Goal: Check status: Check status

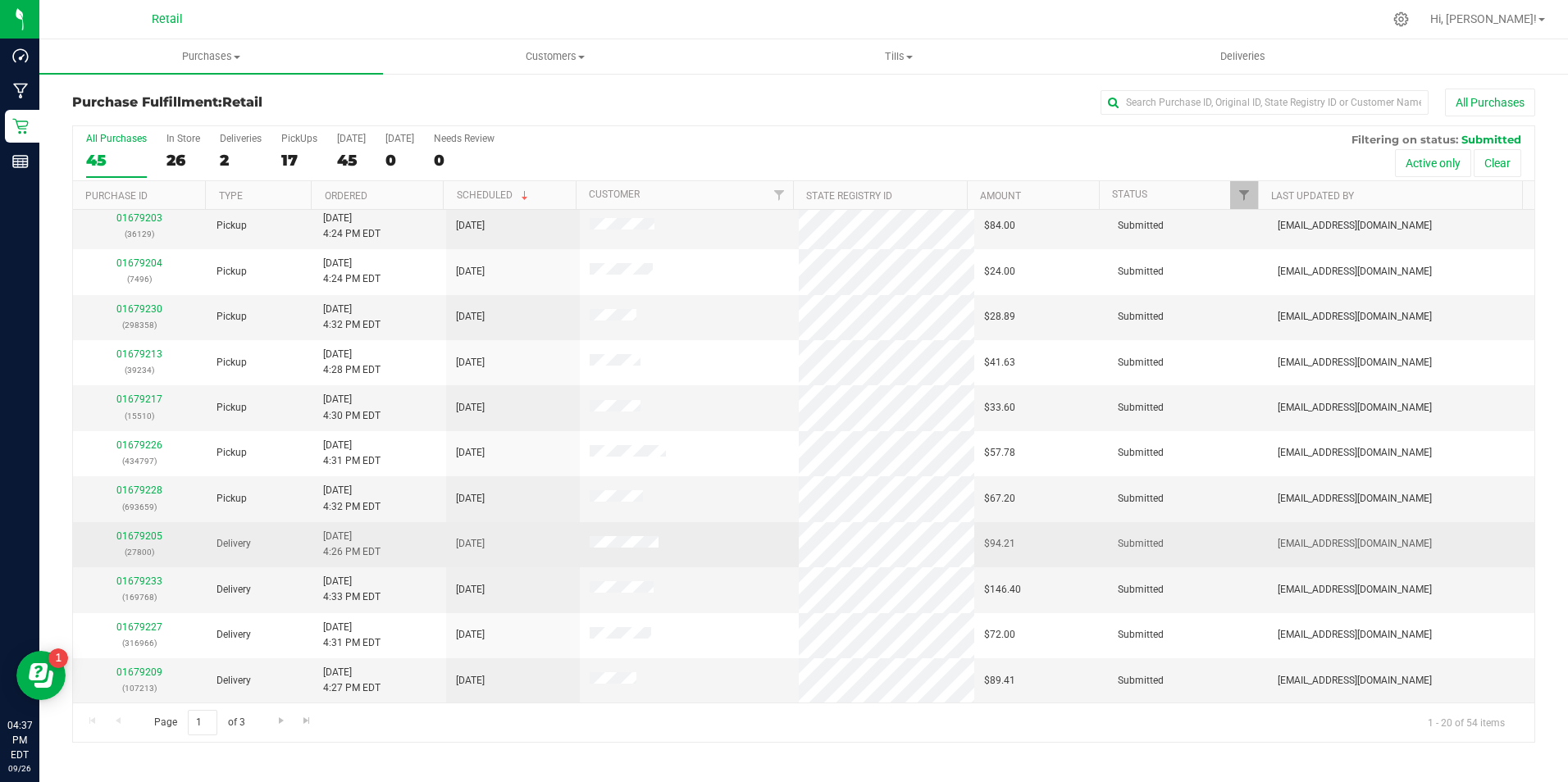
scroll to position [415, 0]
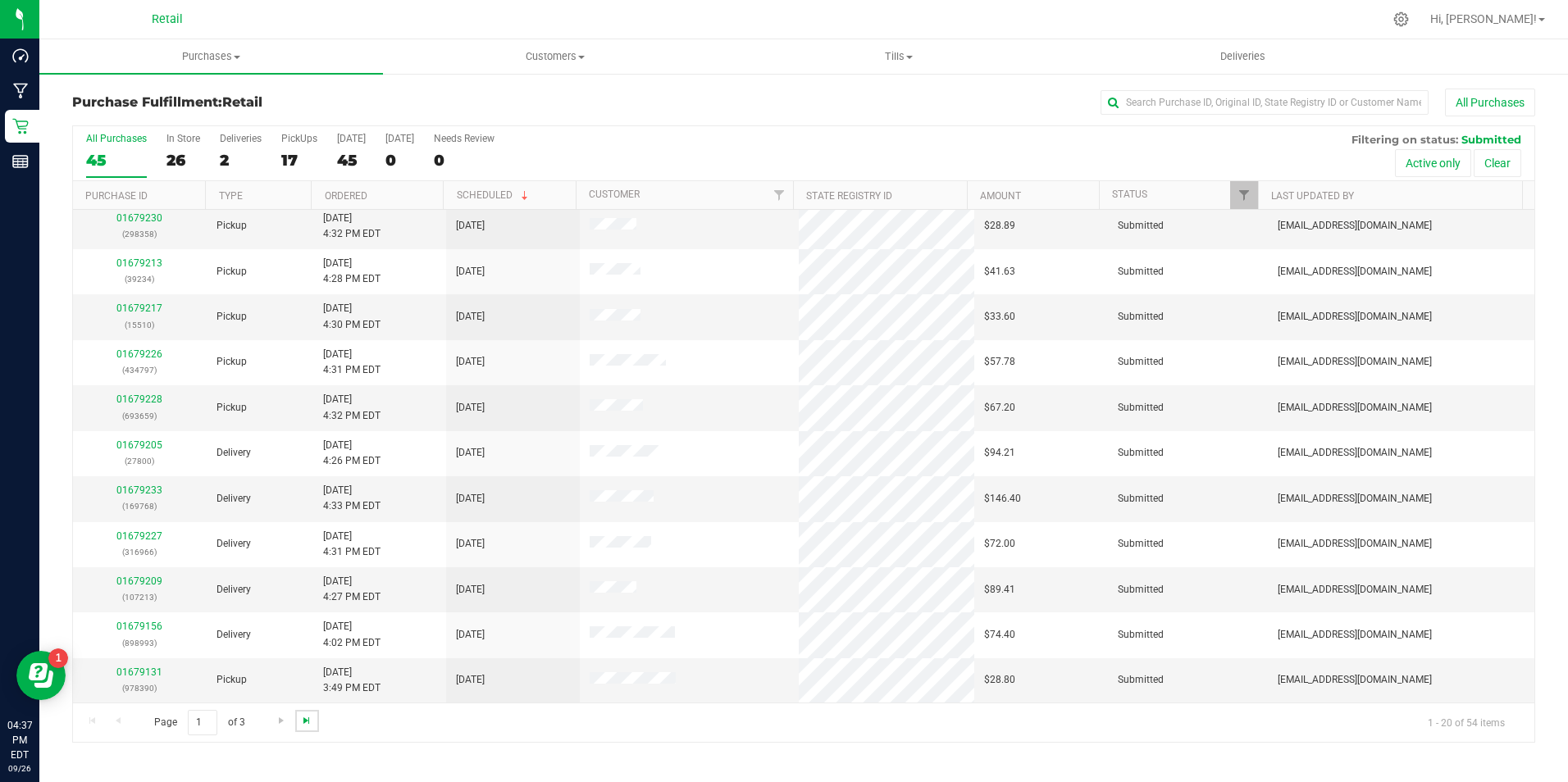
click at [300, 720] on span "Go to the last page" at bounding box center [307, 721] width 14 height 14
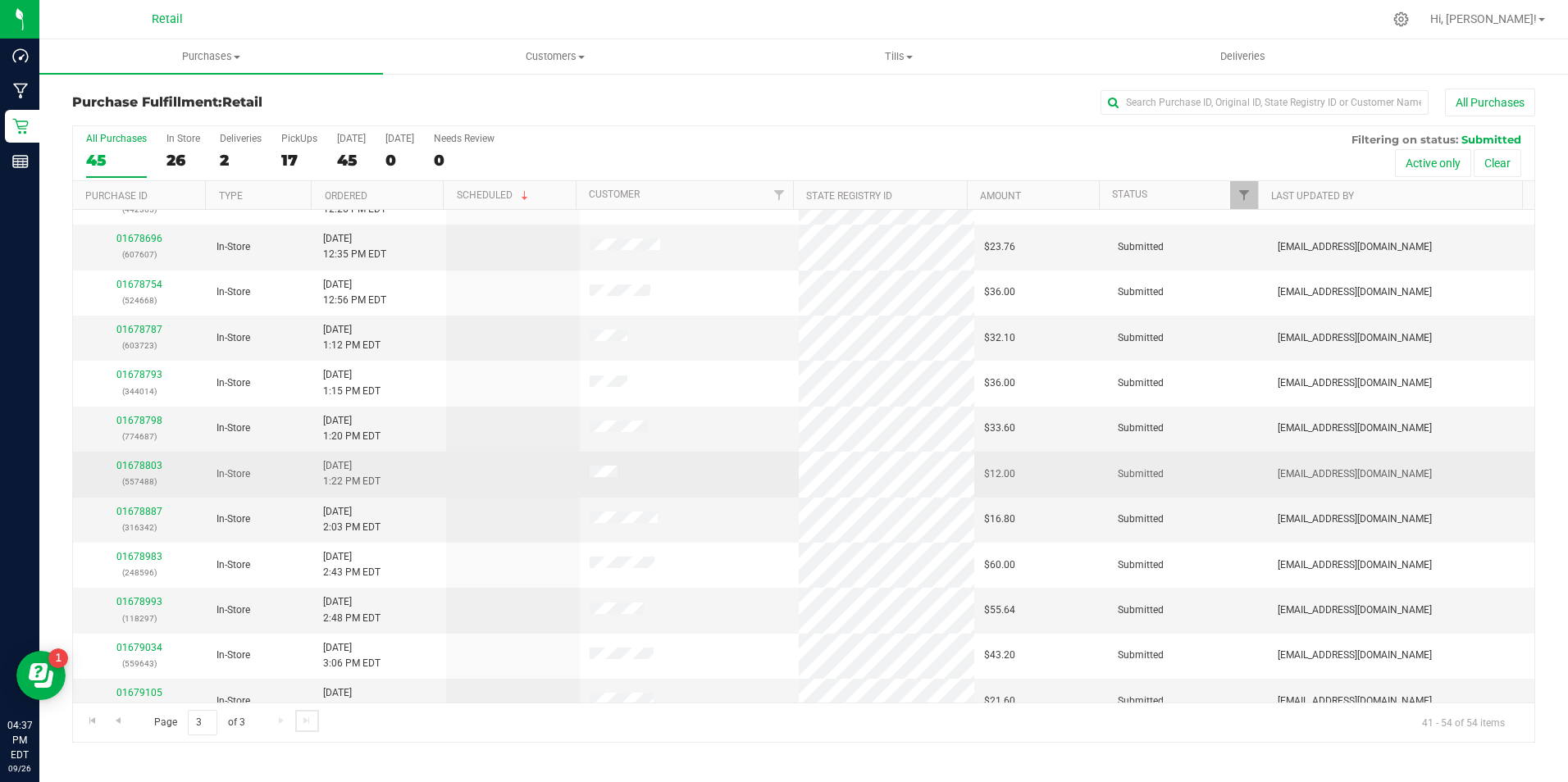
scroll to position [143, 0]
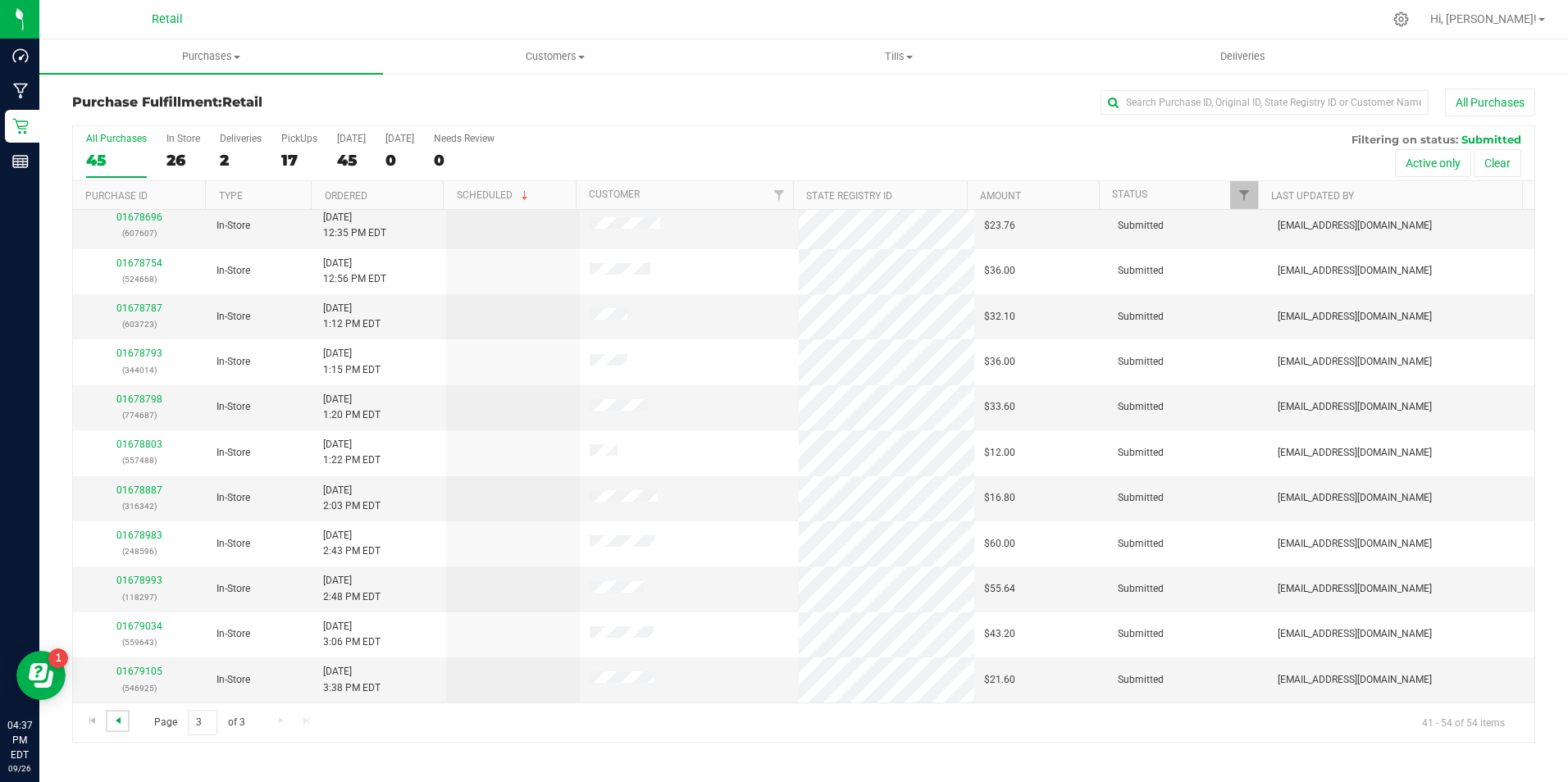
click at [121, 721] on span "Go to the previous page" at bounding box center [118, 721] width 14 height 14
click at [1129, 111] on input "text" at bounding box center [1265, 102] width 328 height 24
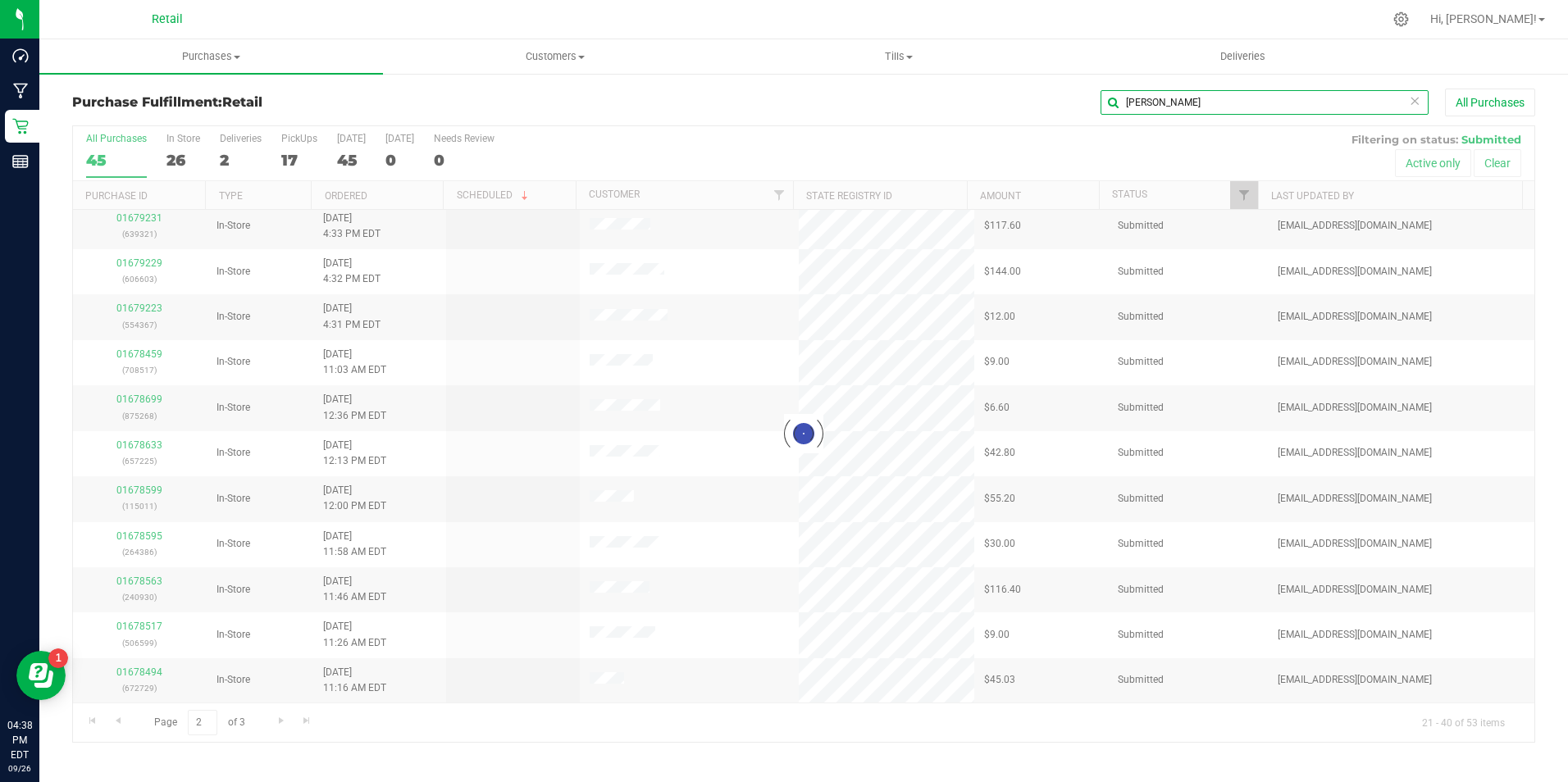
scroll to position [0, 0]
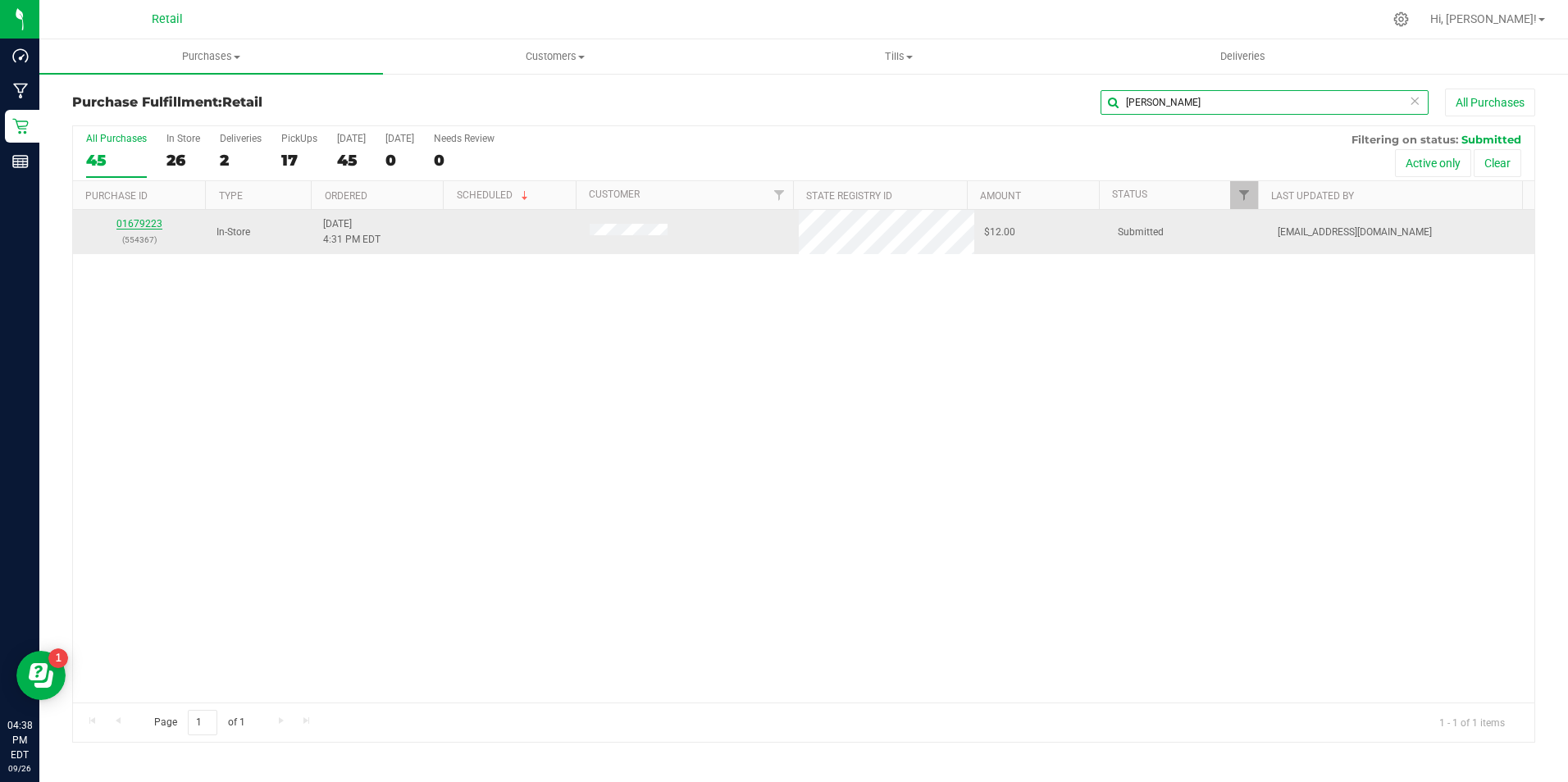
type input "[PERSON_NAME]"
click at [128, 221] on link "01679223" at bounding box center [139, 224] width 46 height 12
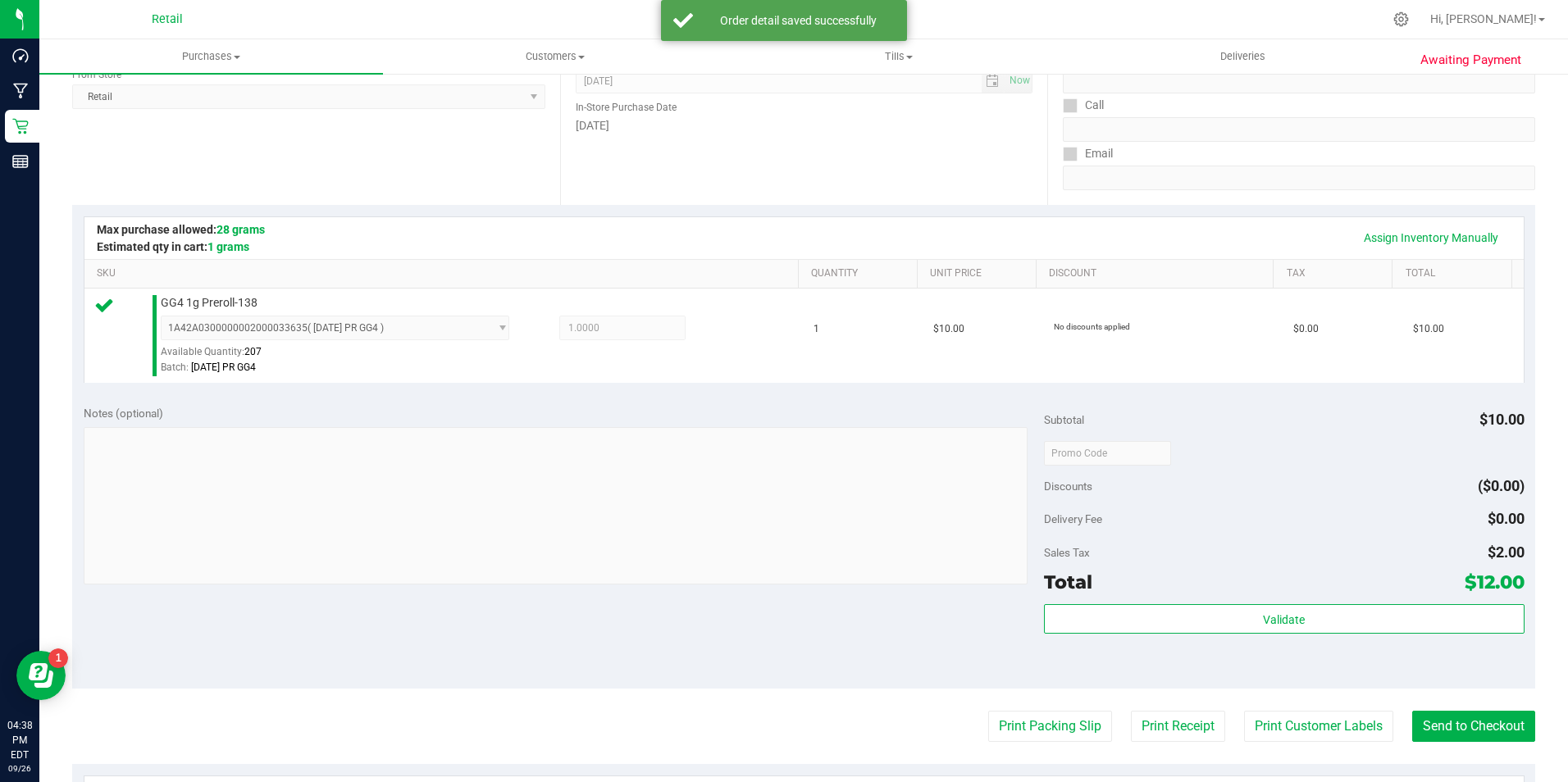
scroll to position [241, 0]
click at [1443, 711] on button "Send to Checkout" at bounding box center [1474, 722] width 123 height 31
